Goal: Task Accomplishment & Management: Use online tool/utility

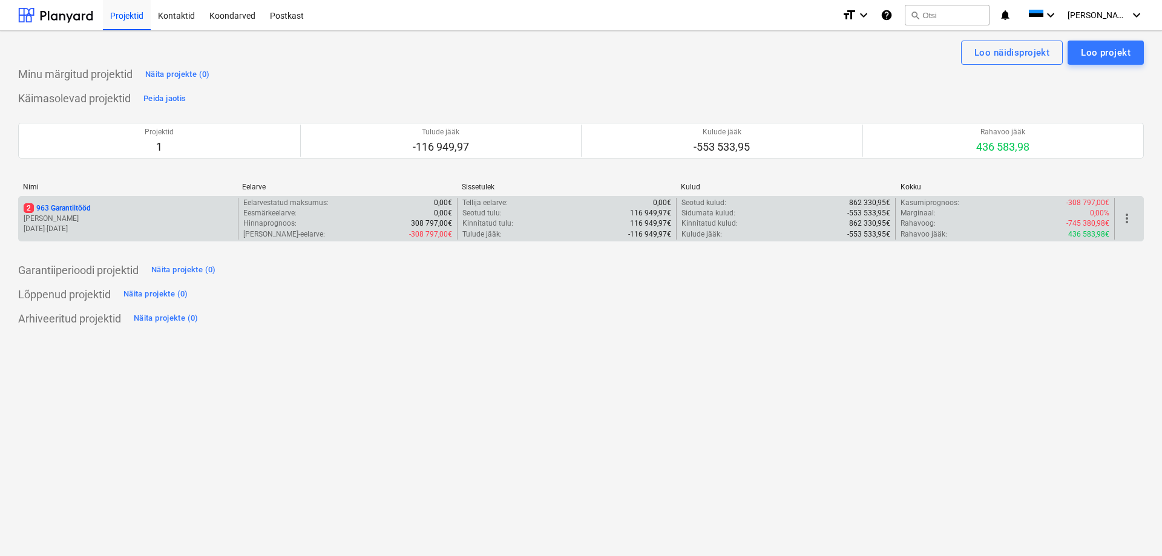
click at [155, 214] on p "[PERSON_NAME]" at bounding box center [128, 219] width 209 height 10
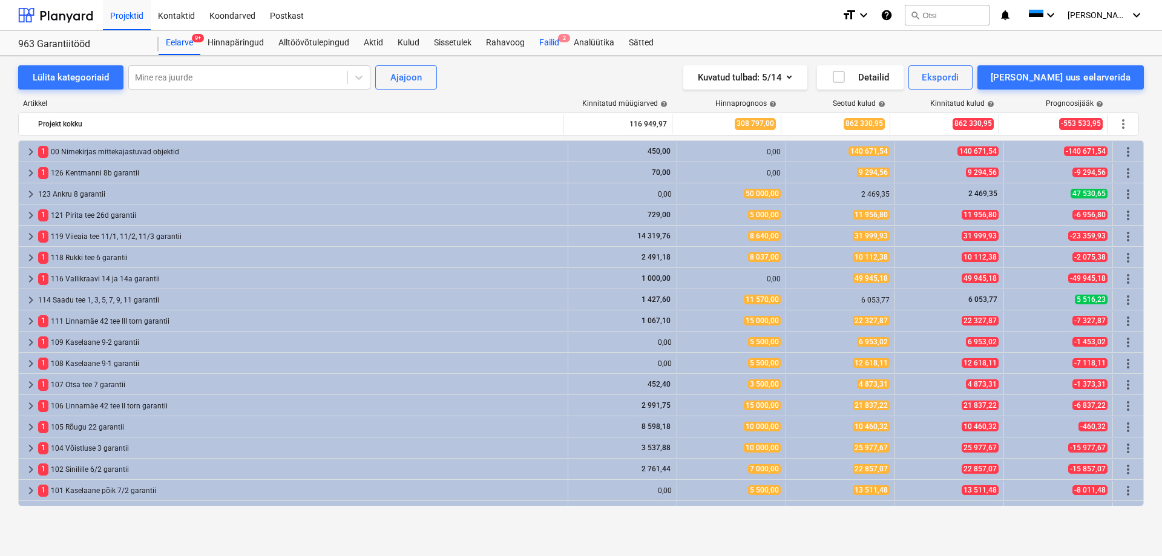
click at [554, 44] on div "Failid 2" at bounding box center [549, 43] width 34 height 24
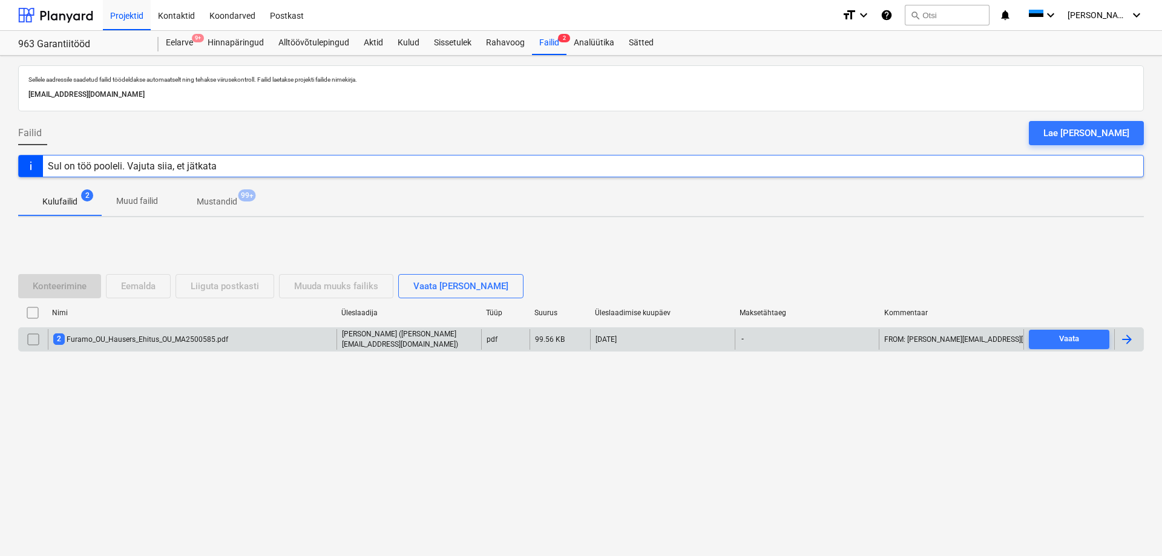
click at [281, 339] on div "2 Furamo_OU_Hausers_Ehitus_OU_MA2500585.pdf" at bounding box center [192, 339] width 289 height 21
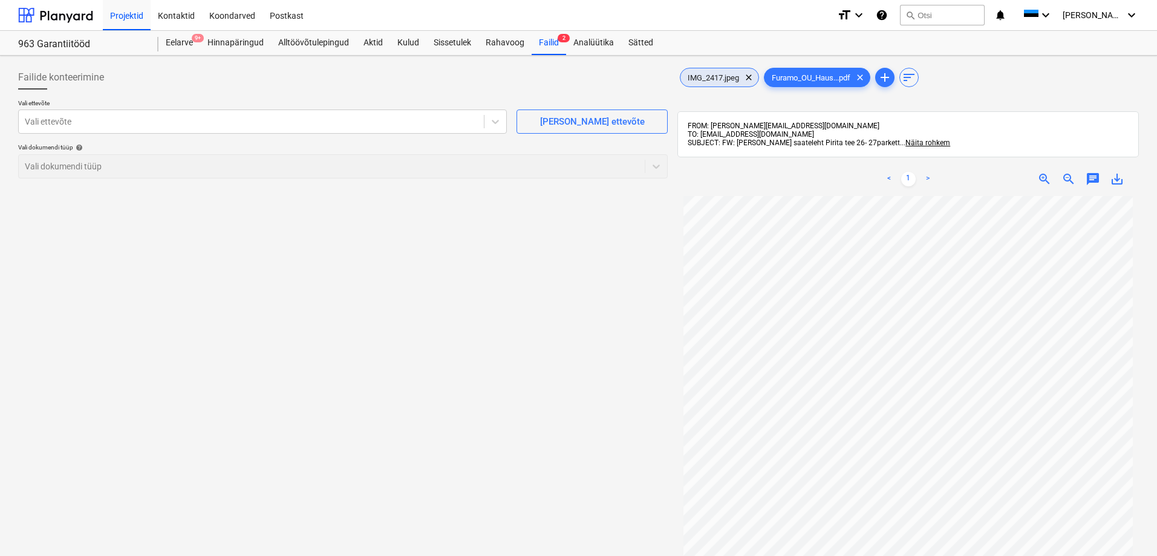
click at [718, 83] on div "IMG_2417.jpeg clear" at bounding box center [719, 77] width 79 height 19
click at [773, 79] on span "Furamo_OU_Haus...pdf" at bounding box center [811, 77] width 93 height 9
click at [278, 119] on div at bounding box center [251, 122] width 453 height 12
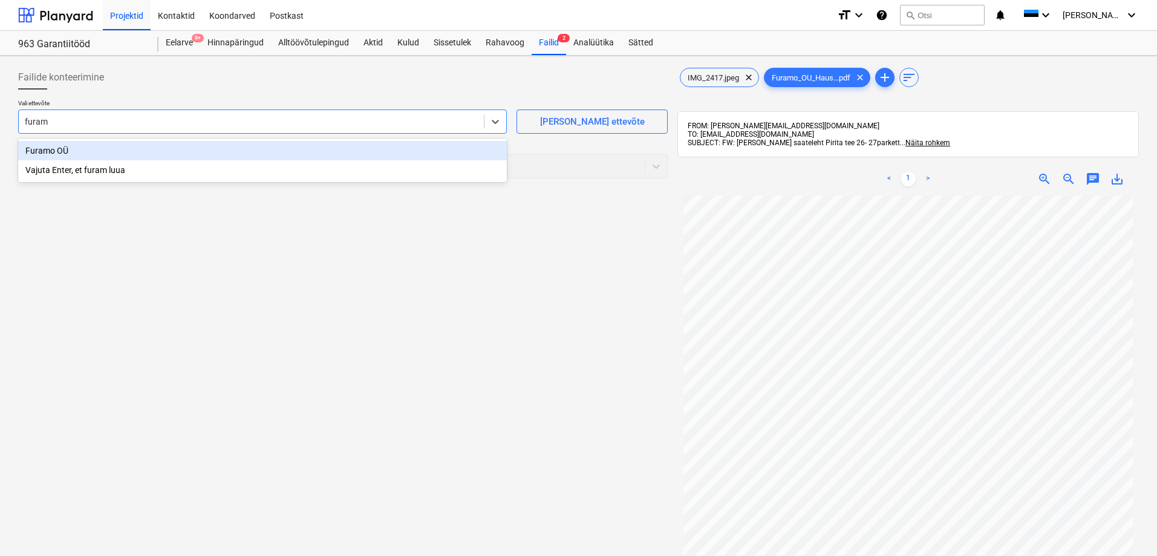
type input "furamo"
click at [284, 148] on div "Furamo OÜ" at bounding box center [262, 150] width 489 height 19
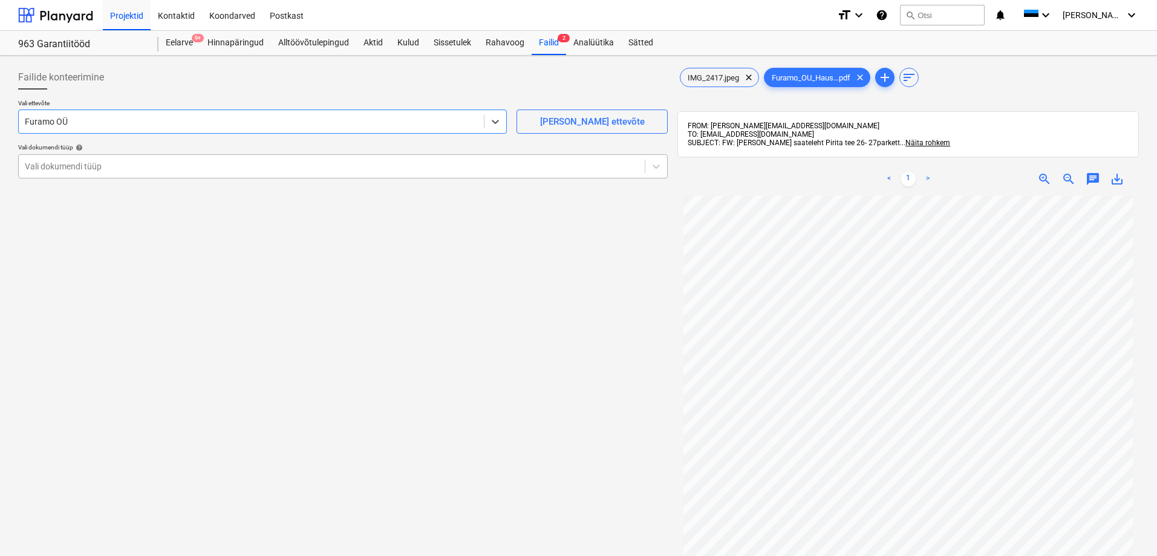
click at [221, 160] on div at bounding box center [332, 166] width 614 height 12
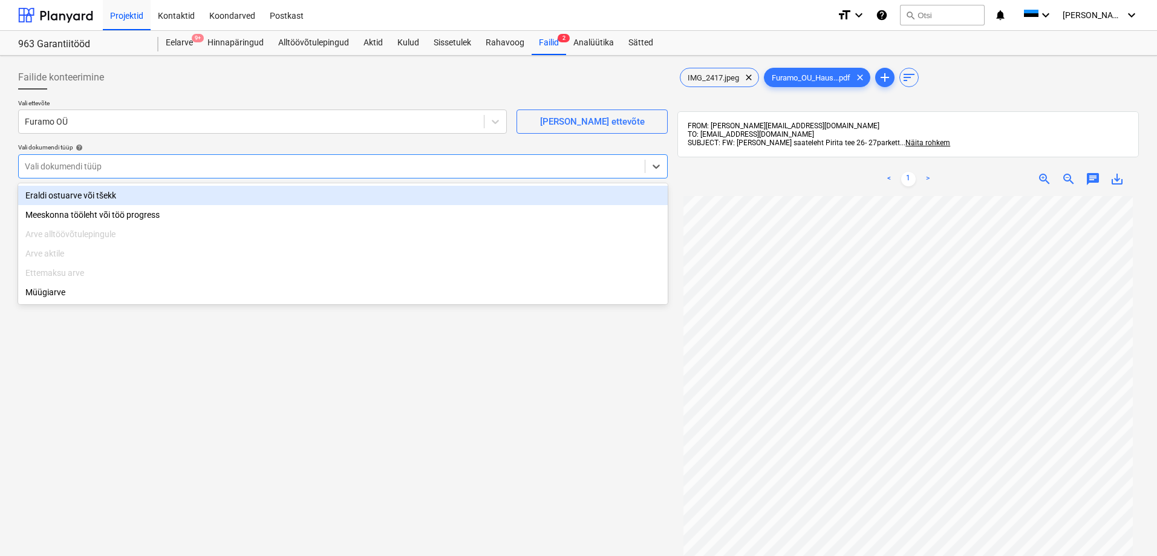
click at [164, 197] on div "Eraldi ostuarve või tšekk" at bounding box center [343, 195] width 650 height 19
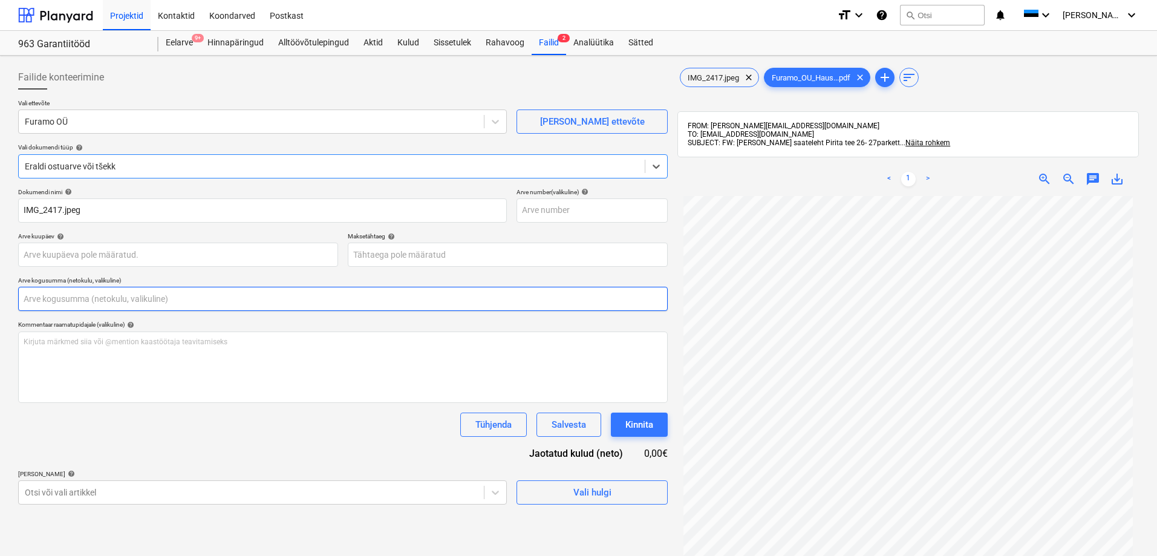
click at [107, 304] on input "text" at bounding box center [343, 299] width 650 height 24
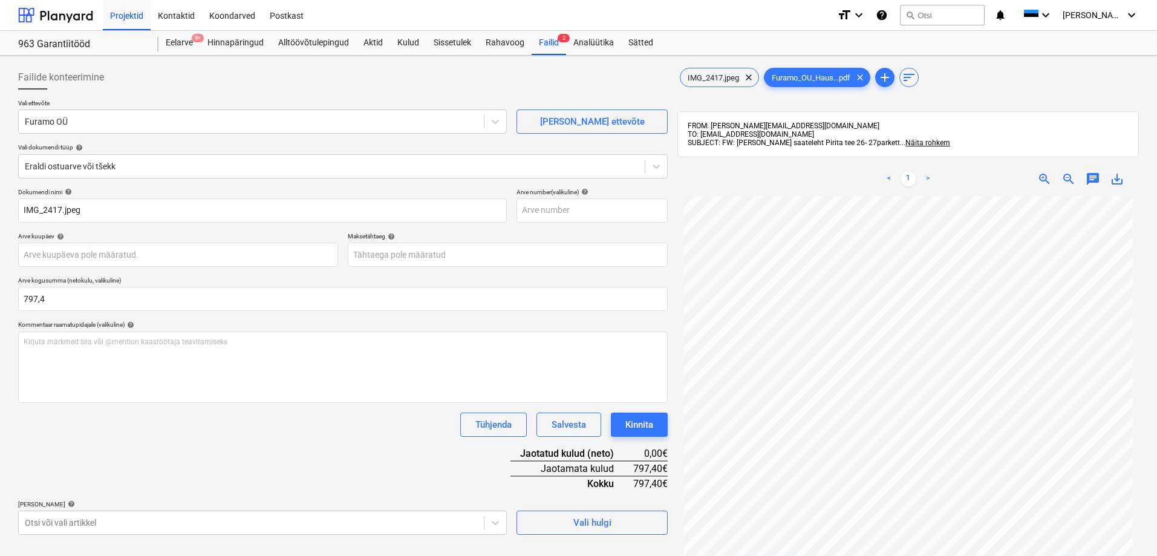
type input "797,40"
click at [304, 466] on div "Dokumendi nimi help IMG_2417.jpeg Arve number (valikuline) help Arve kuupäev he…" at bounding box center [343, 361] width 650 height 347
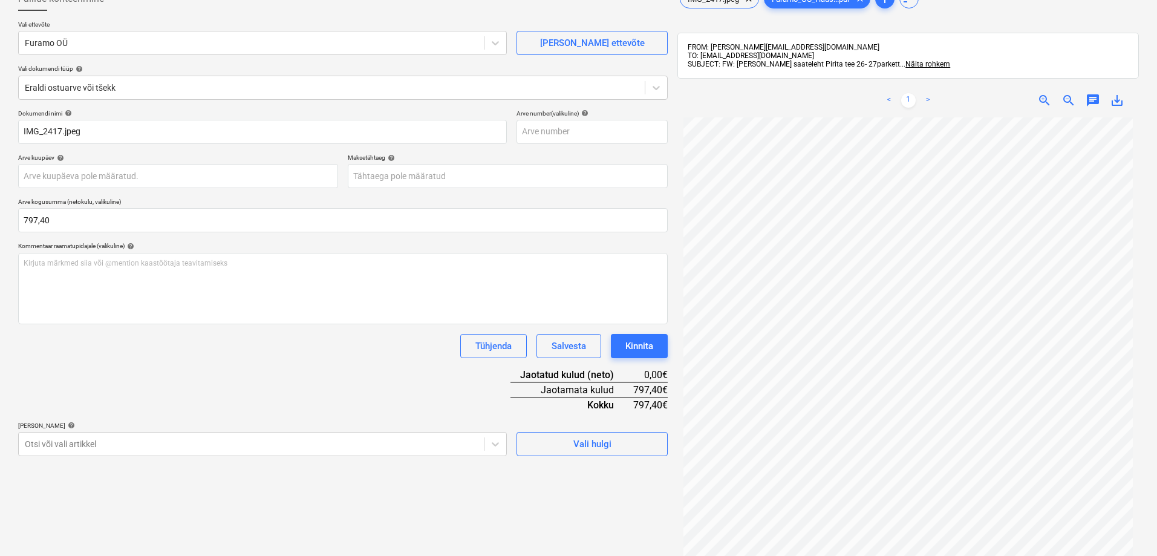
scroll to position [172, 0]
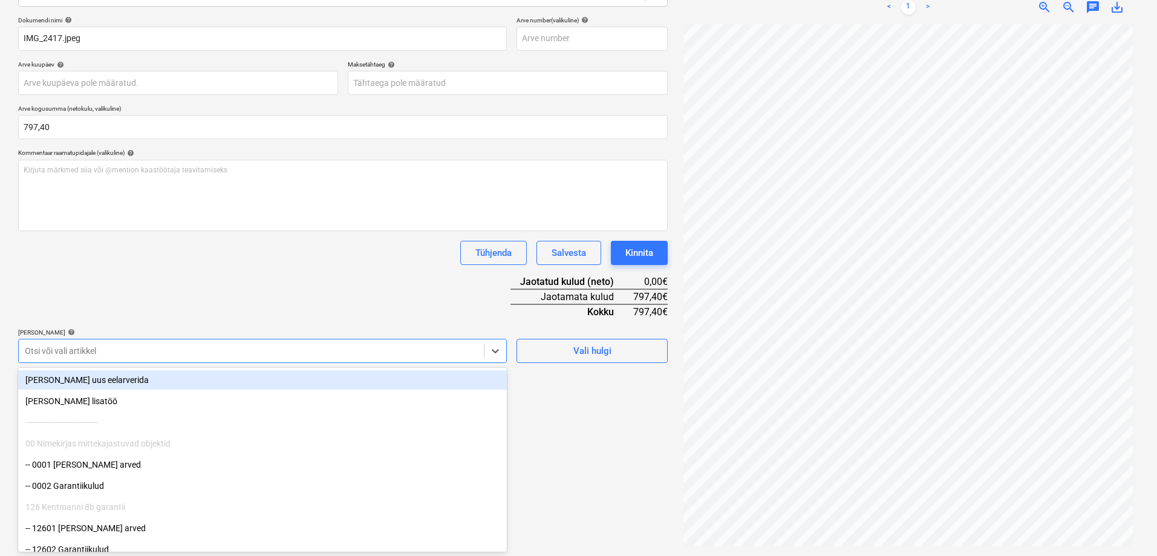
click at [345, 346] on div at bounding box center [251, 351] width 453 height 12
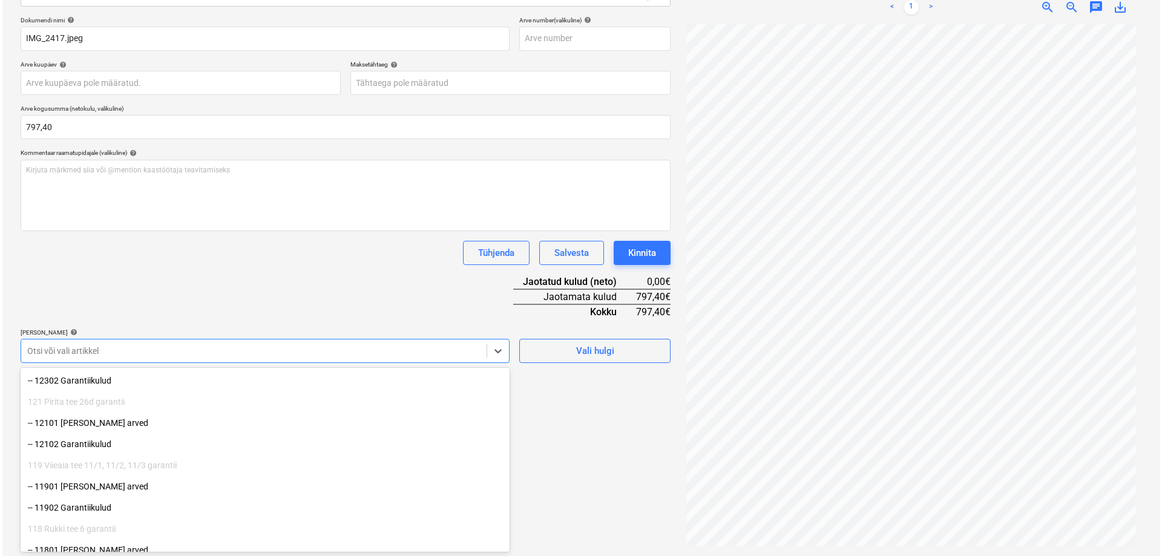
scroll to position [242, 0]
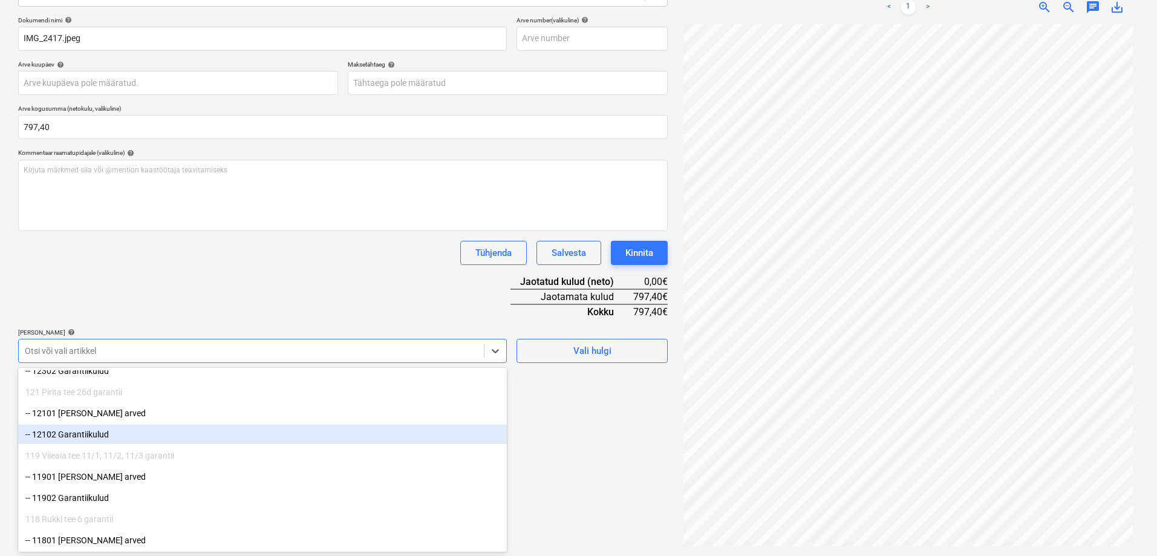
click at [172, 430] on div "-- 12102 Garantiikulud" at bounding box center [262, 434] width 489 height 19
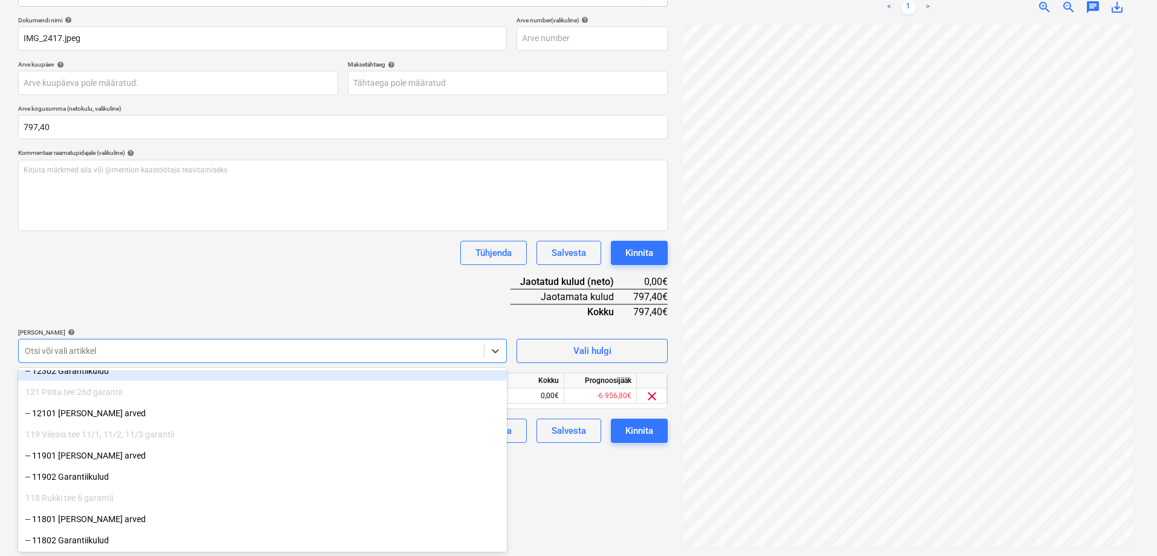
click at [294, 275] on div "Dokumendi nimi help IMG_2417.jpeg Arve number (valikuline) help Arve kuupäev he…" at bounding box center [343, 229] width 650 height 427
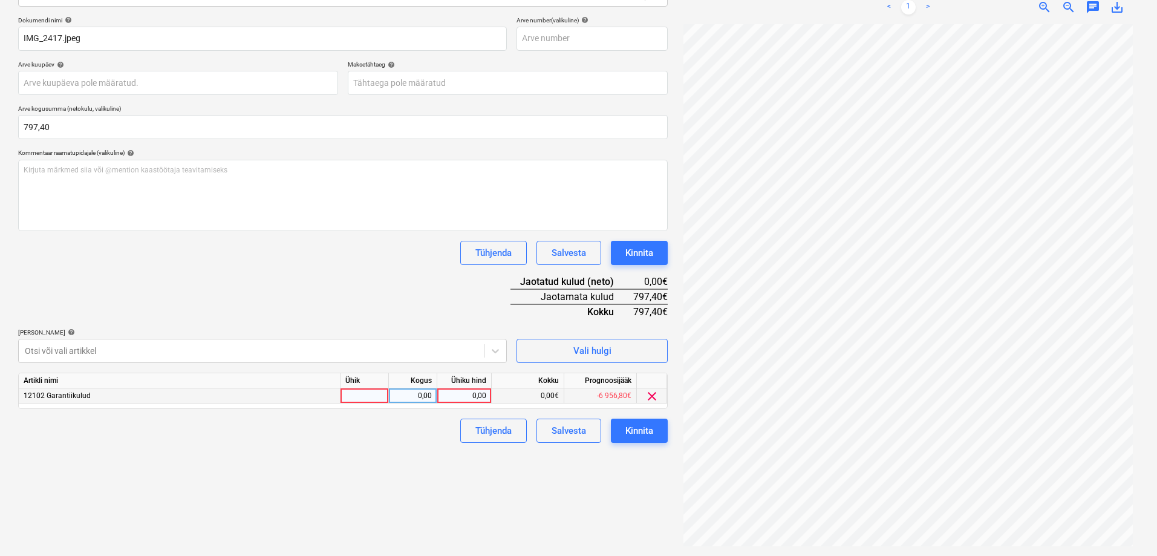
click at [482, 394] on div "0,00" at bounding box center [464, 395] width 44 height 15
type input "797,4"
click at [332, 256] on div "Tühjenda Salvesta Kinnita" at bounding box center [343, 253] width 650 height 24
click at [636, 423] on div "Kinnita" at bounding box center [640, 431] width 28 height 16
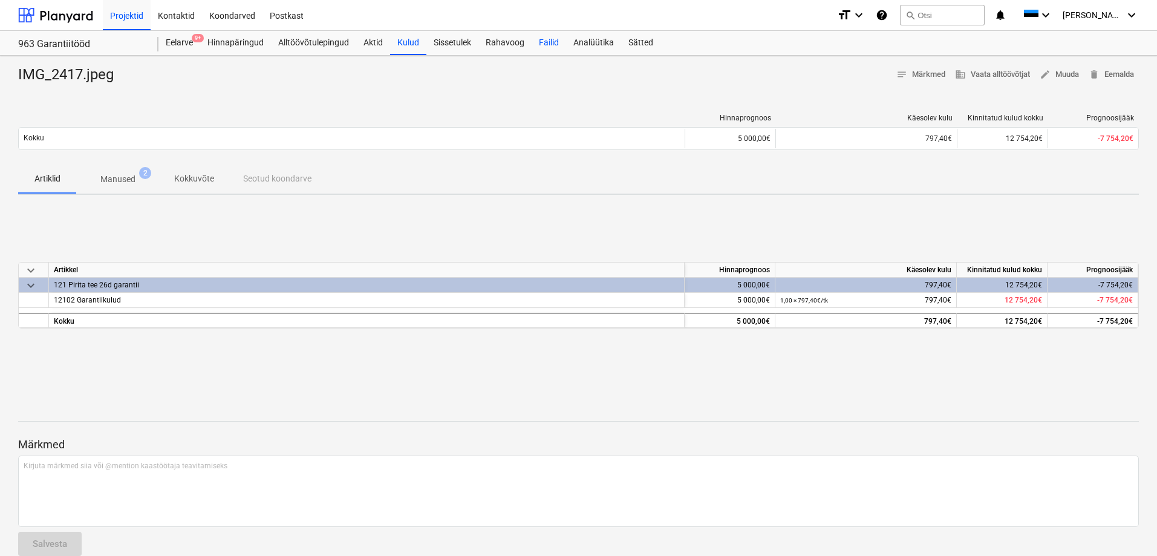
click at [545, 42] on div "Failid" at bounding box center [549, 43] width 34 height 24
